Goal: Navigation & Orientation: Find specific page/section

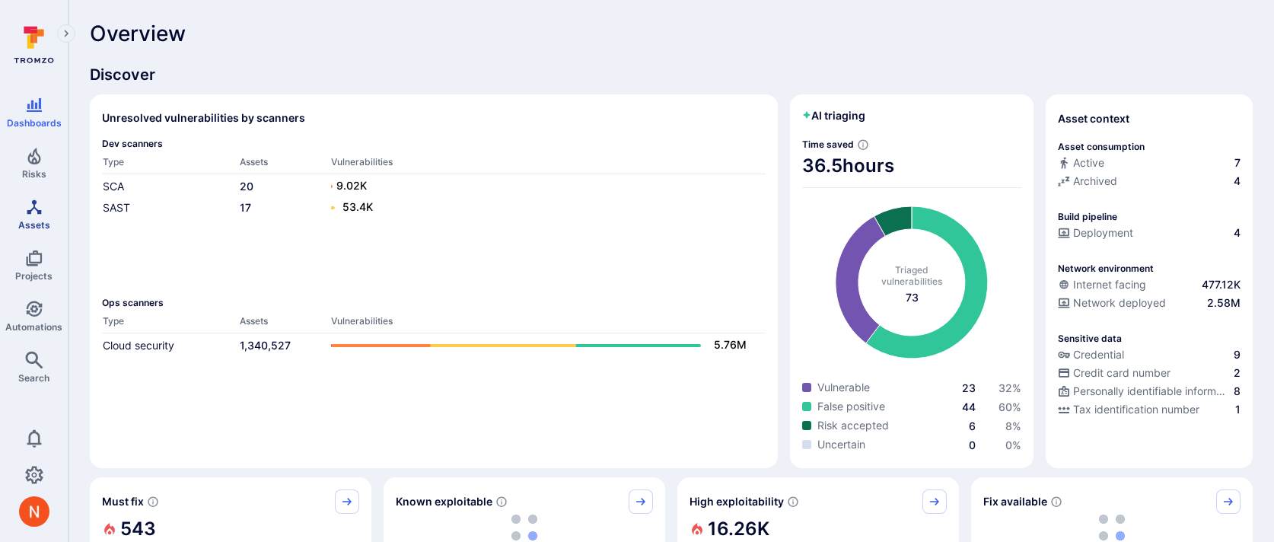
click at [54, 205] on link "Assets" at bounding box center [34, 214] width 68 height 45
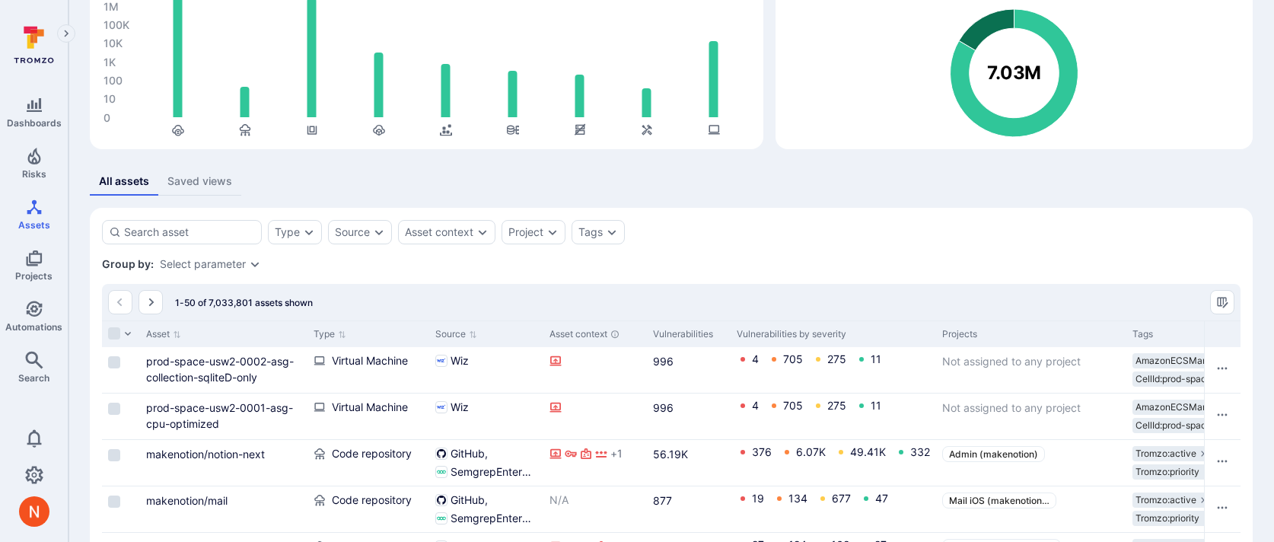
scroll to position [112, 0]
